Goal: Find specific page/section: Find specific page/section

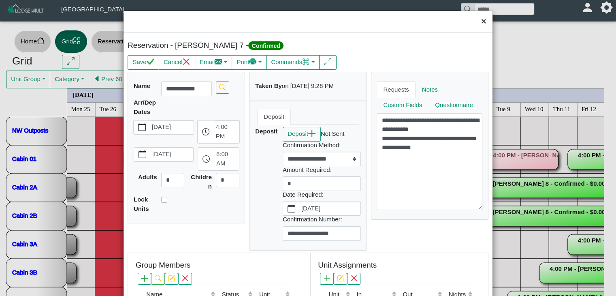
click at [479, 21] on button "×" at bounding box center [483, 21] width 17 height 21
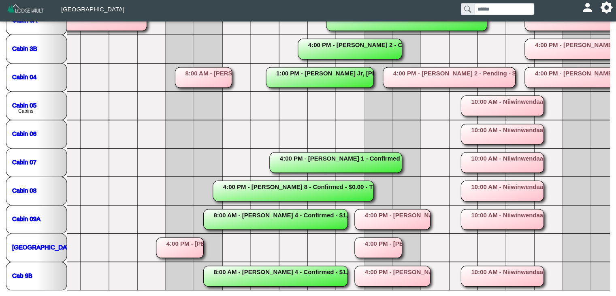
scroll to position [0, 243]
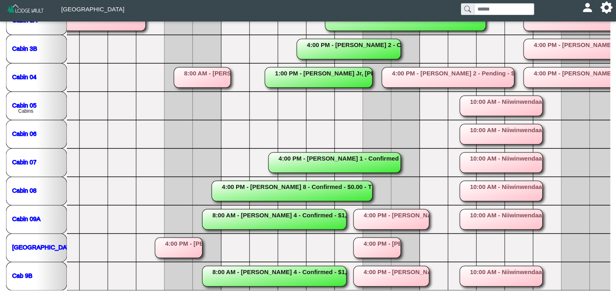
drag, startPoint x: 162, startPoint y: 289, endPoint x: 237, endPoint y: 299, distance: 75.3
click at [237, 295] on html "**********" at bounding box center [308, 36] width 616 height 520
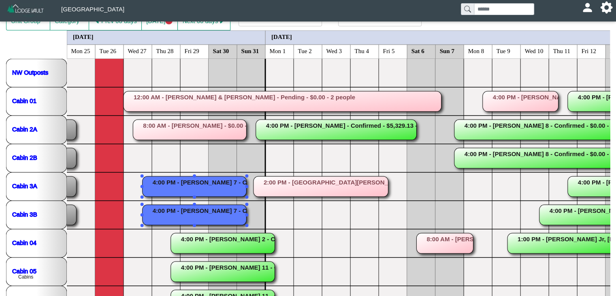
scroll to position [57, 0]
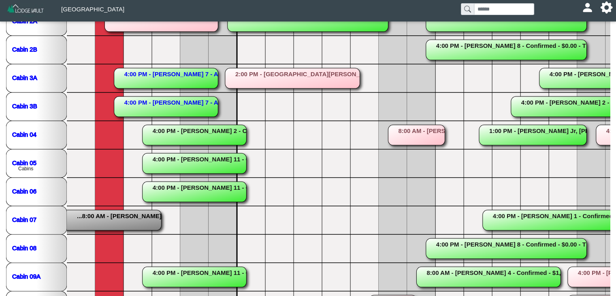
scroll to position [132, 0]
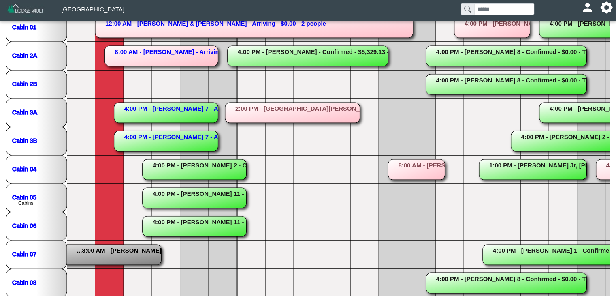
click at [173, 139] on rect at bounding box center [166, 141] width 104 height 20
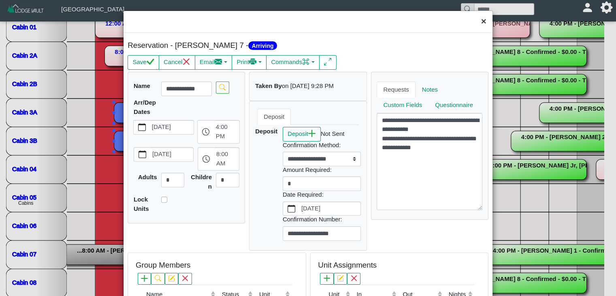
click at [478, 20] on button "×" at bounding box center [483, 21] width 17 height 21
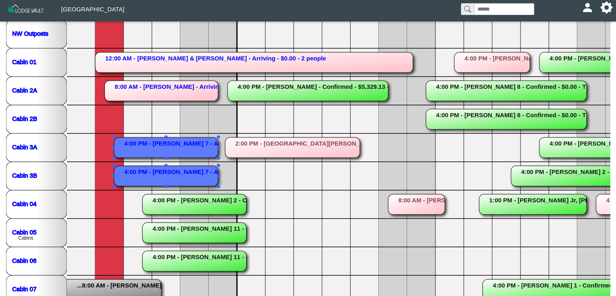
scroll to position [60, 0]
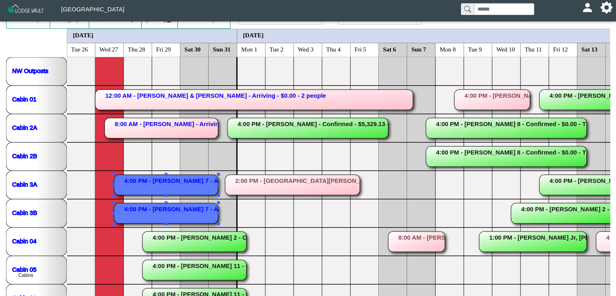
click at [119, 122] on rect at bounding box center [161, 128] width 113 height 20
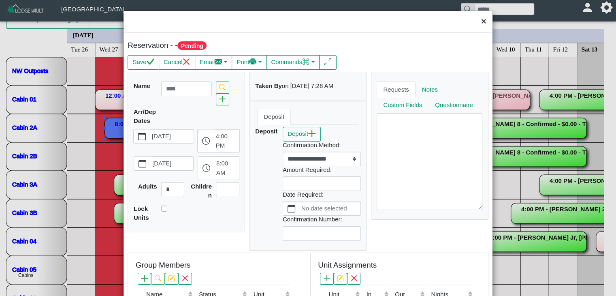
click at [476, 21] on button "×" at bounding box center [483, 21] width 17 height 21
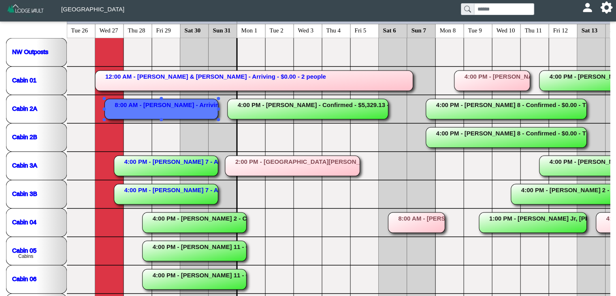
scroll to position [77, 0]
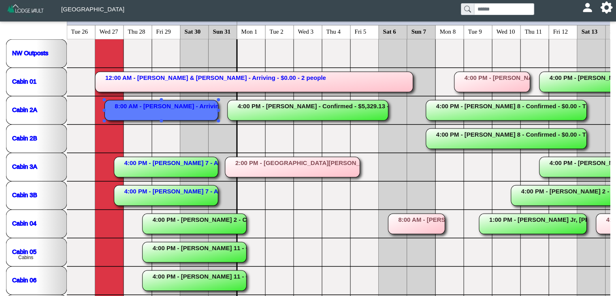
click at [156, 110] on rect at bounding box center [161, 110] width 113 height 20
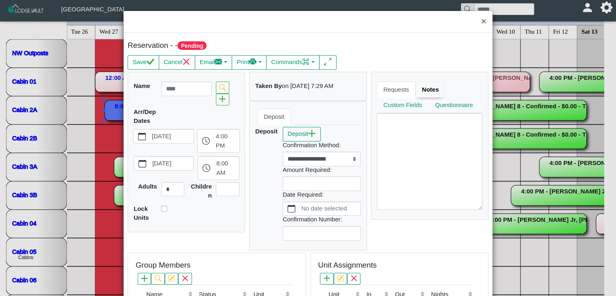
click at [420, 90] on link "Notes" at bounding box center [431, 89] width 30 height 16
click at [391, 89] on link "Requests" at bounding box center [397, 89] width 41 height 16
click at [409, 88] on link "Requests" at bounding box center [397, 89] width 41 height 16
click at [478, 21] on button "×" at bounding box center [483, 21] width 17 height 21
